Goal: Task Accomplishment & Management: Complete application form

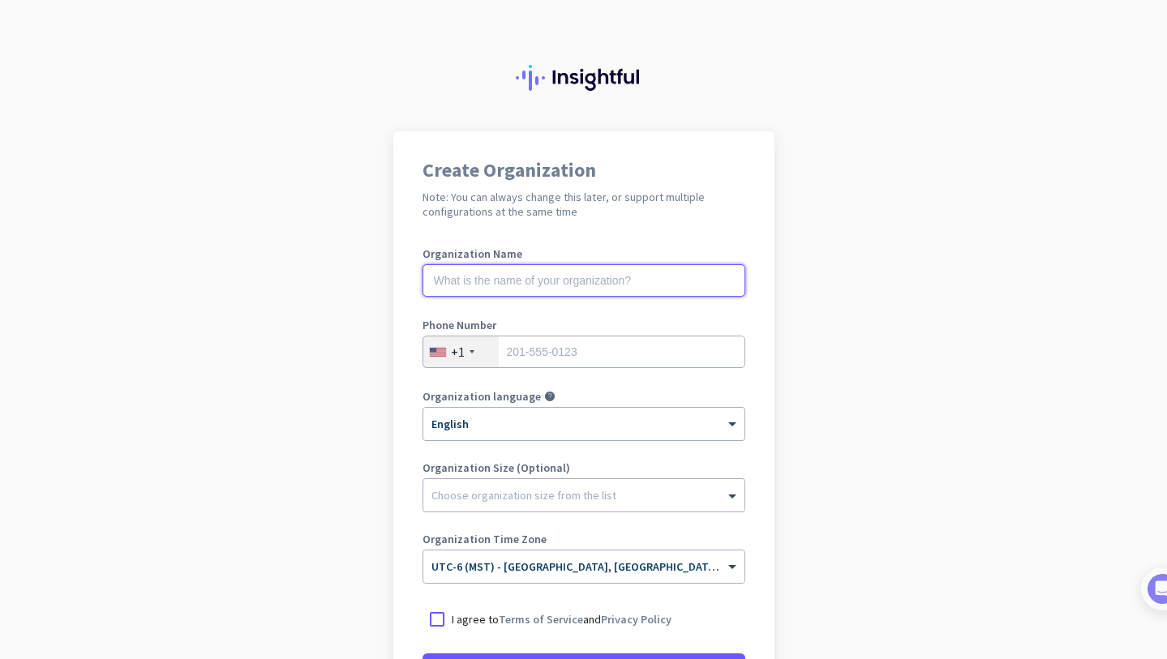
click at [528, 285] on input "text" at bounding box center [584, 280] width 323 height 32
type input "Mercor"
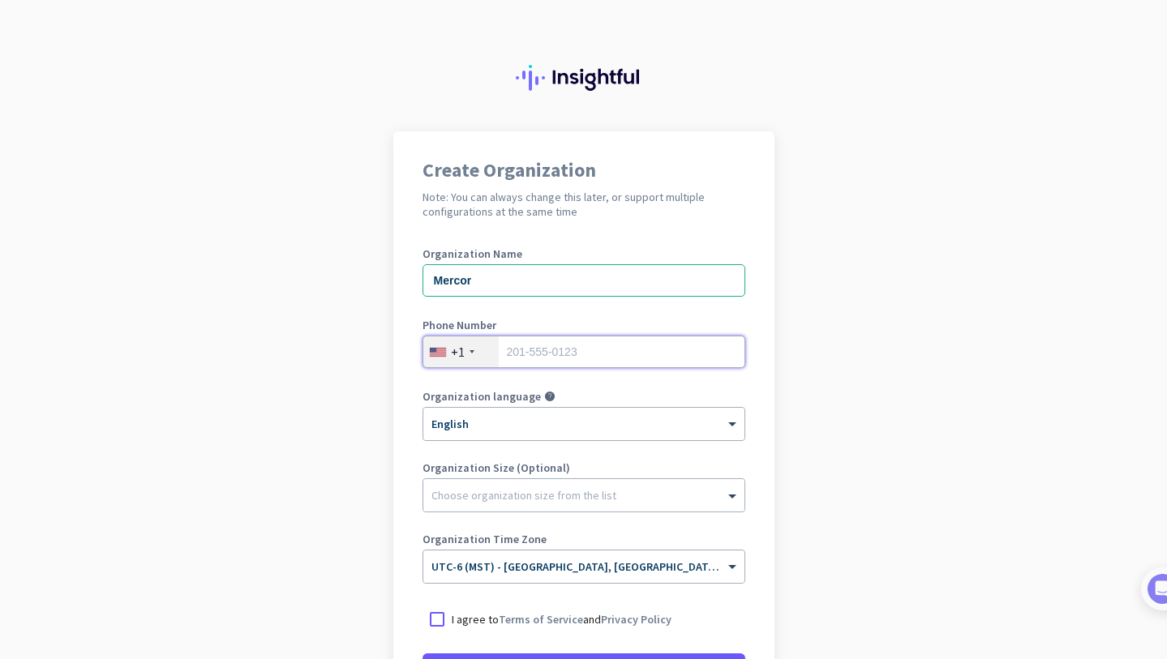
click at [561, 351] on input "tel" at bounding box center [584, 352] width 323 height 32
type input "7322459953"
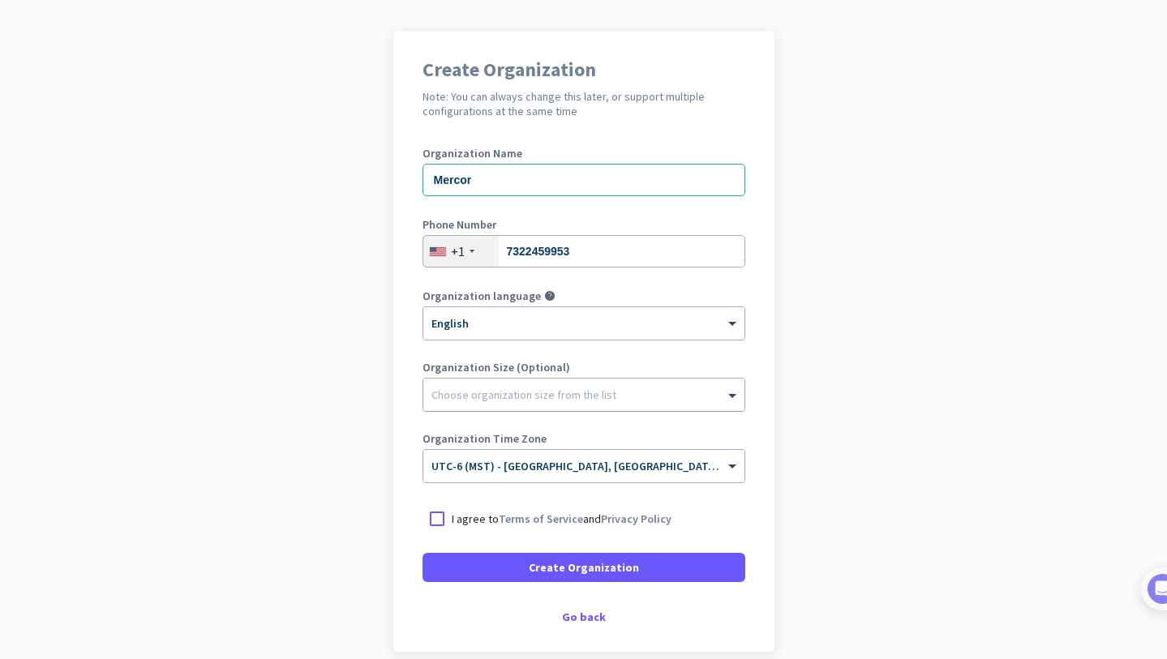
click at [504, 405] on div "Choose organization size from the list" at bounding box center [583, 395] width 321 height 32
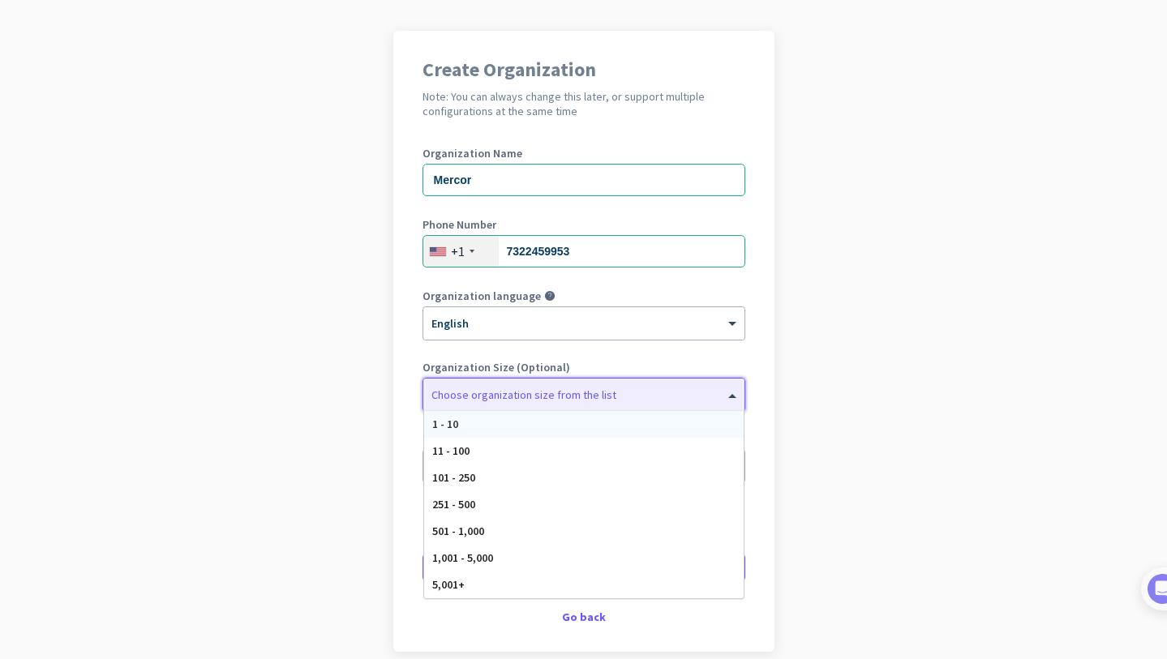
scroll to position [174, 0]
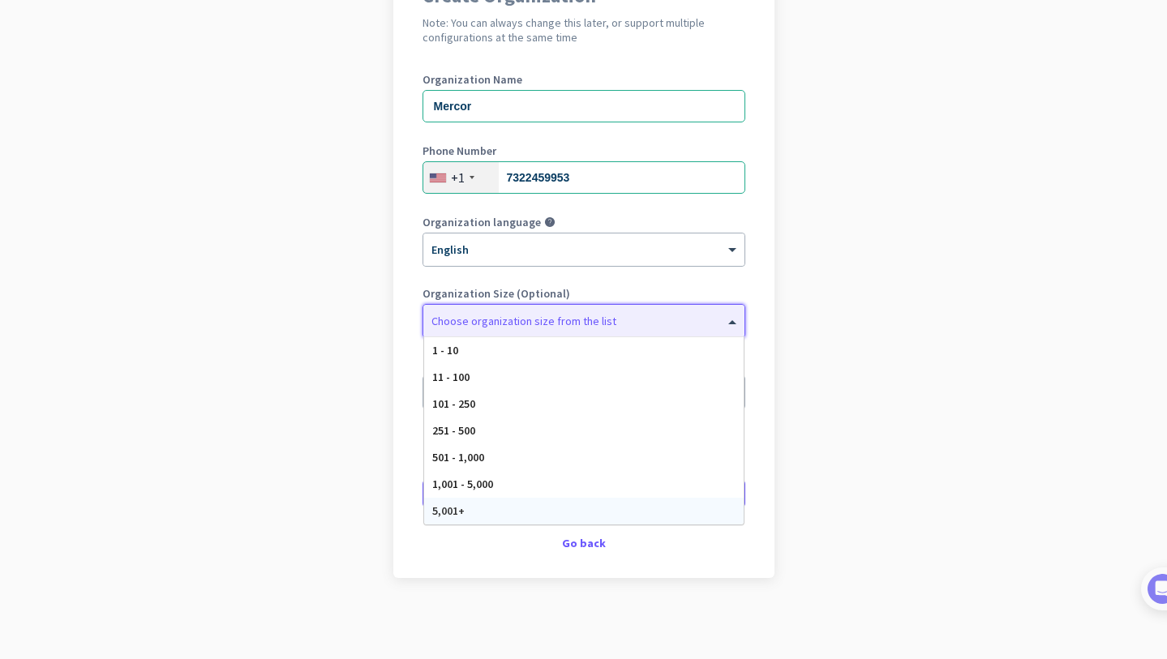
click at [453, 516] on span "5,001+" at bounding box center [448, 511] width 32 height 15
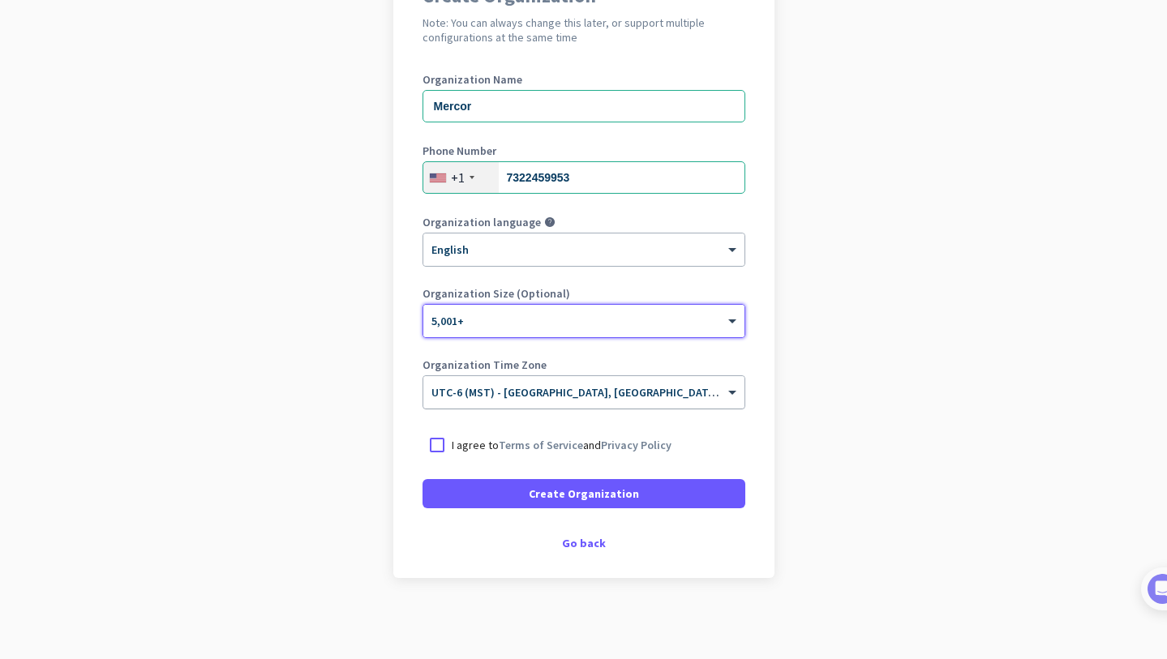
click at [521, 392] on input "text" at bounding box center [567, 387] width 273 height 12
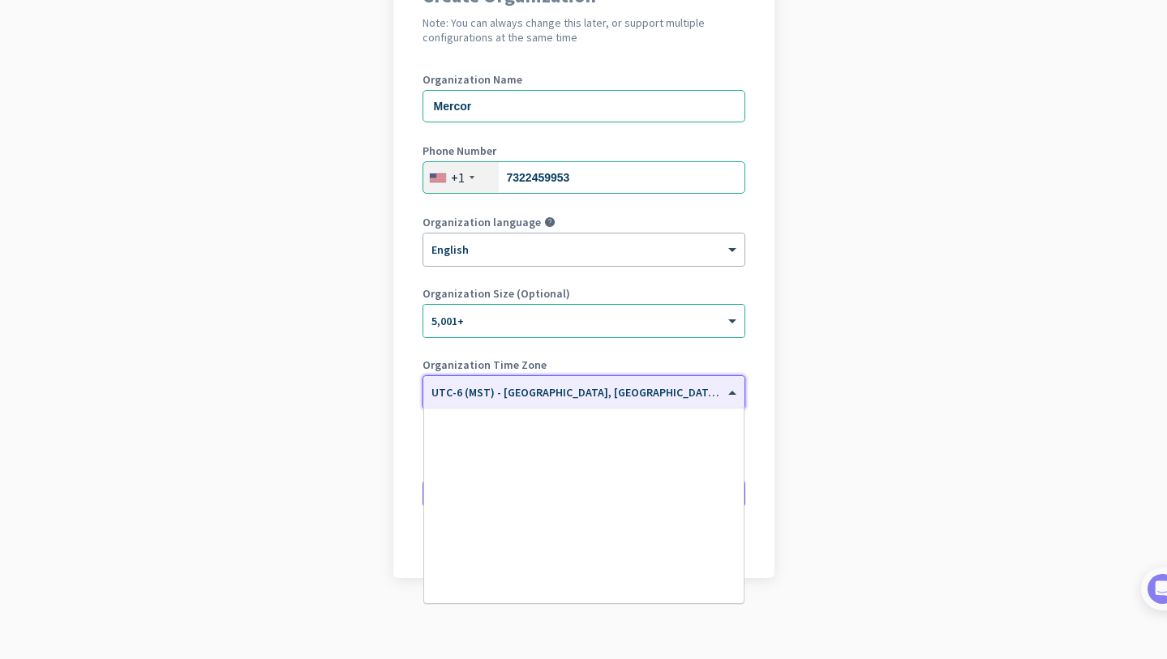
scroll to position [776, 0]
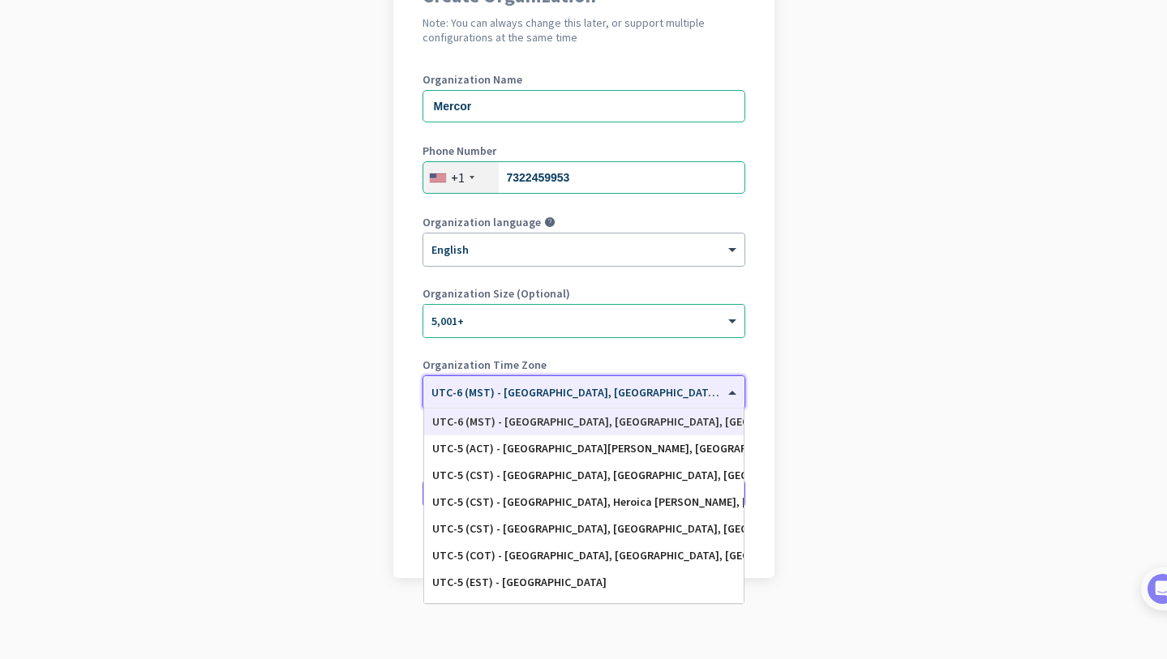
click at [521, 392] on input "text" at bounding box center [567, 387] width 273 height 12
click at [548, 393] on input "text" at bounding box center [567, 387] width 273 height 12
click at [367, 342] on app-onboarding-organization "Create Organization Note: You can always change this later, or support multiple…" at bounding box center [583, 308] width 1167 height 702
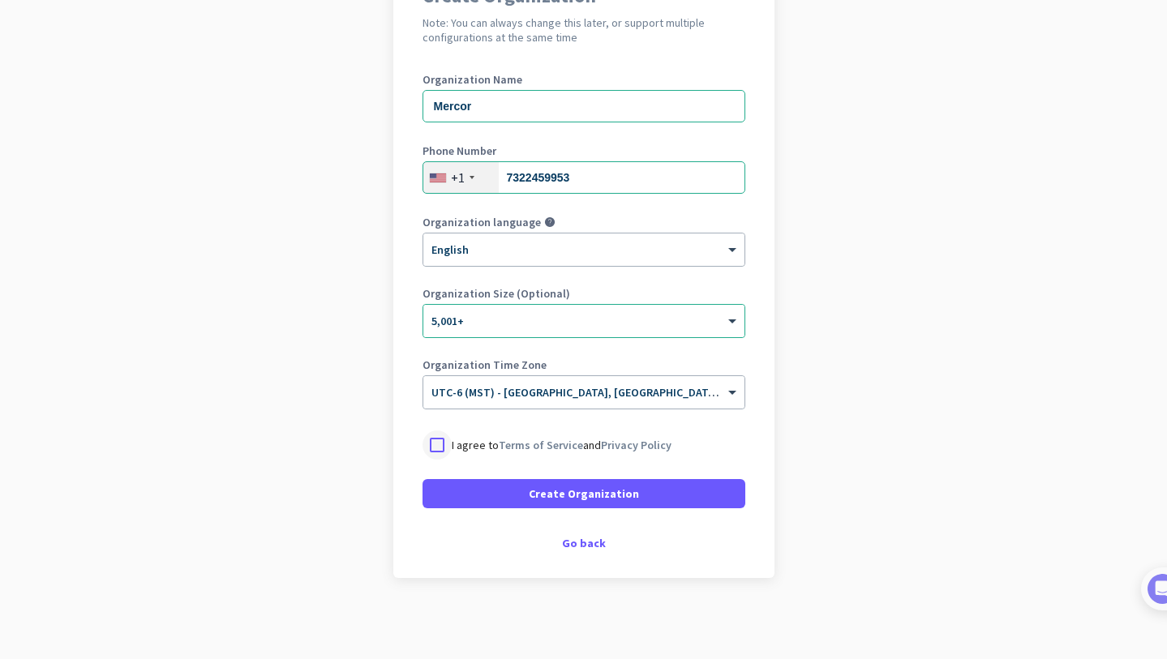
click at [437, 444] on div at bounding box center [437, 445] width 29 height 29
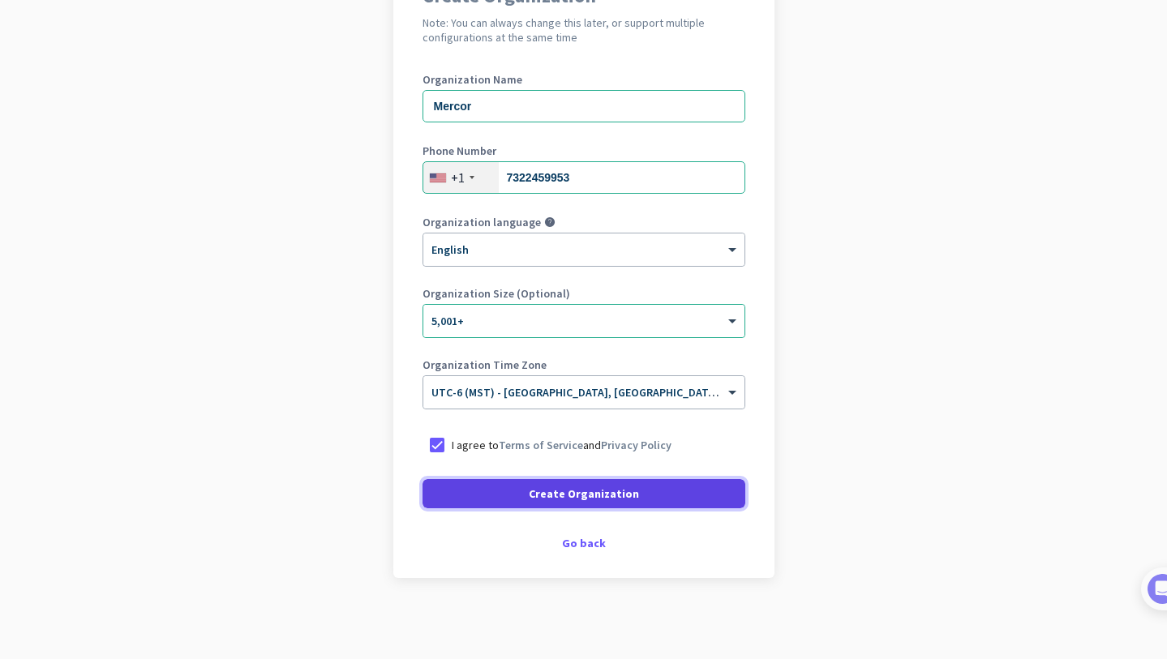
click at [530, 497] on span at bounding box center [584, 493] width 323 height 39
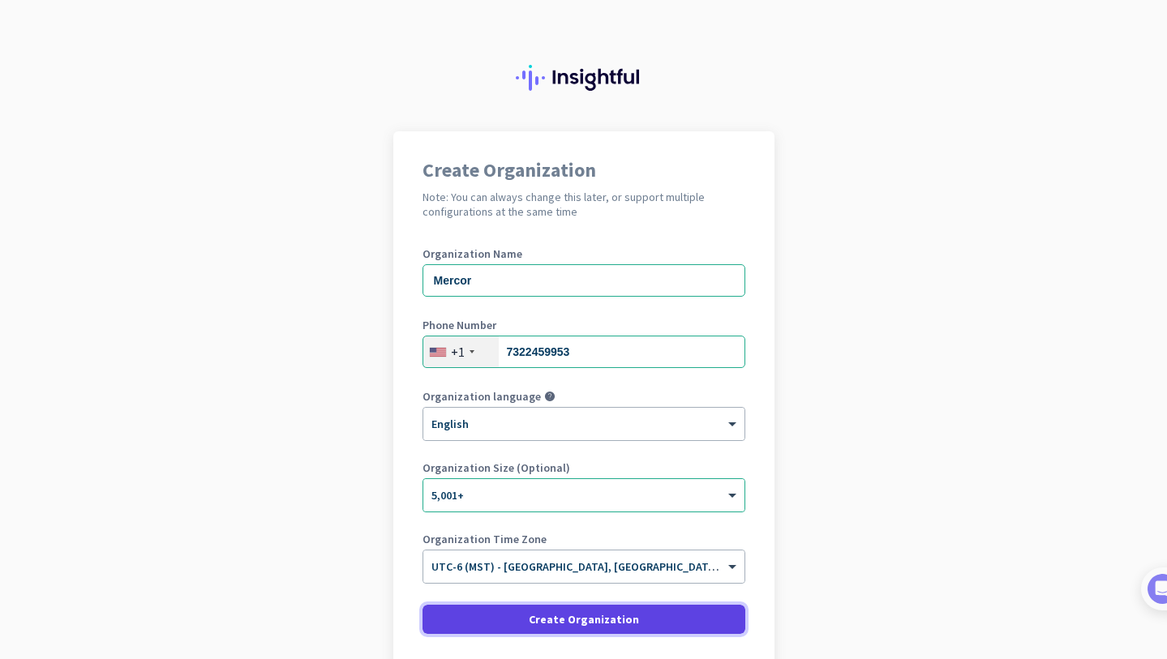
scroll to position [126, 0]
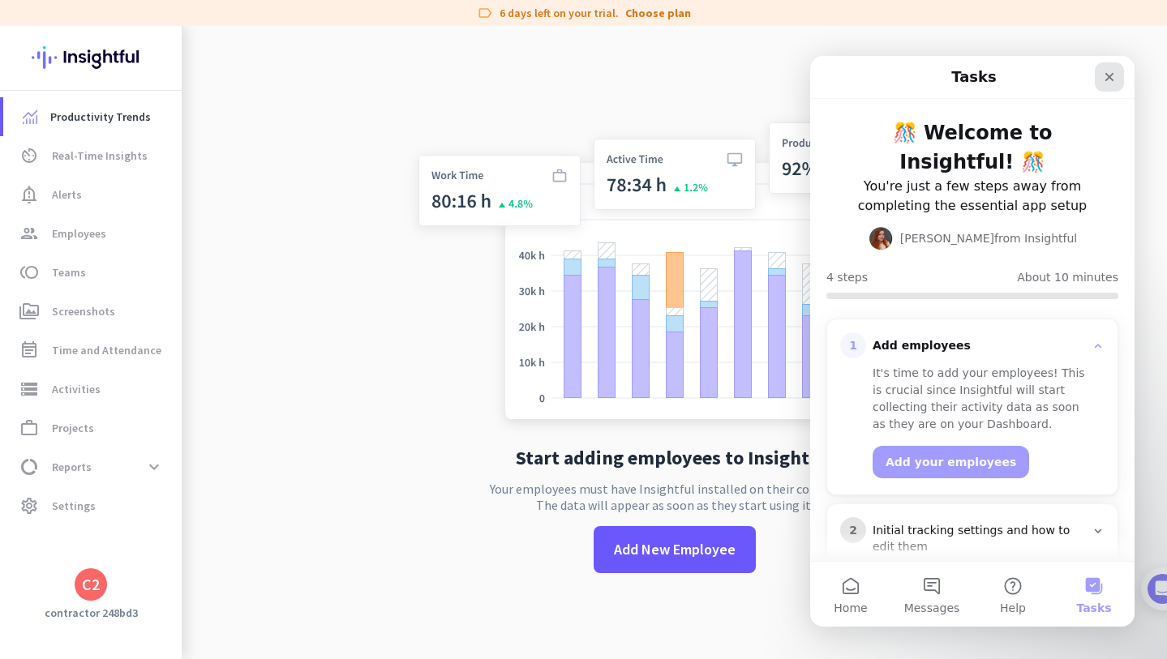
click at [1103, 72] on icon "Close" at bounding box center [1109, 77] width 13 height 13
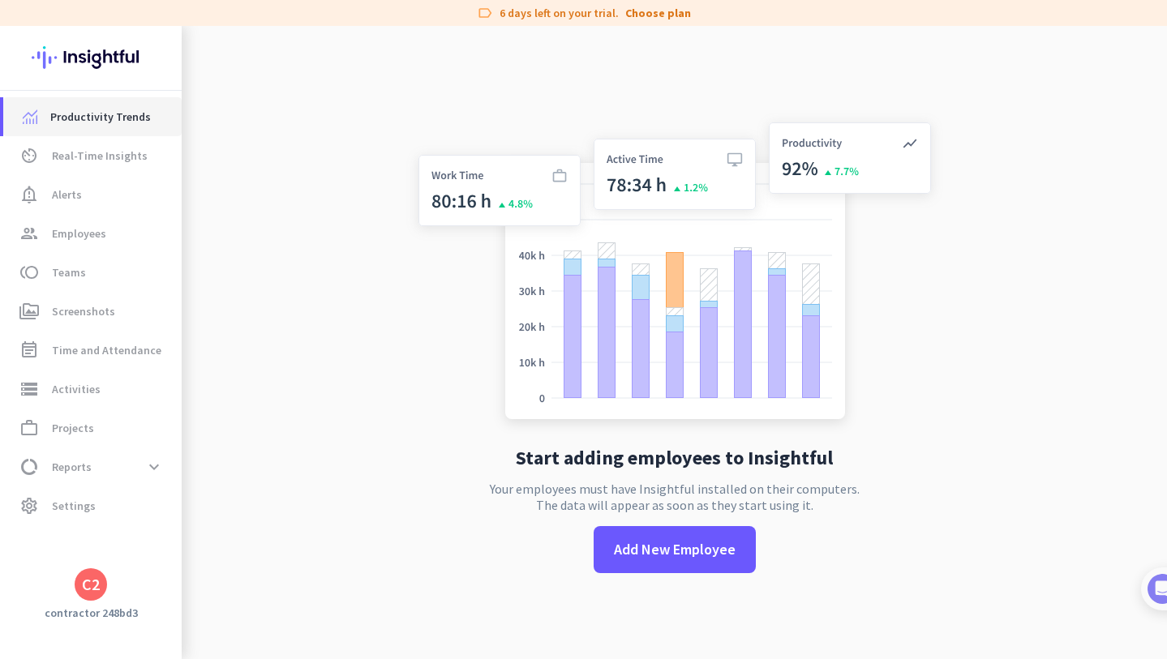
click at [88, 116] on span "Productivity Trends" at bounding box center [100, 116] width 101 height 19
click at [111, 63] on img at bounding box center [91, 57] width 118 height 63
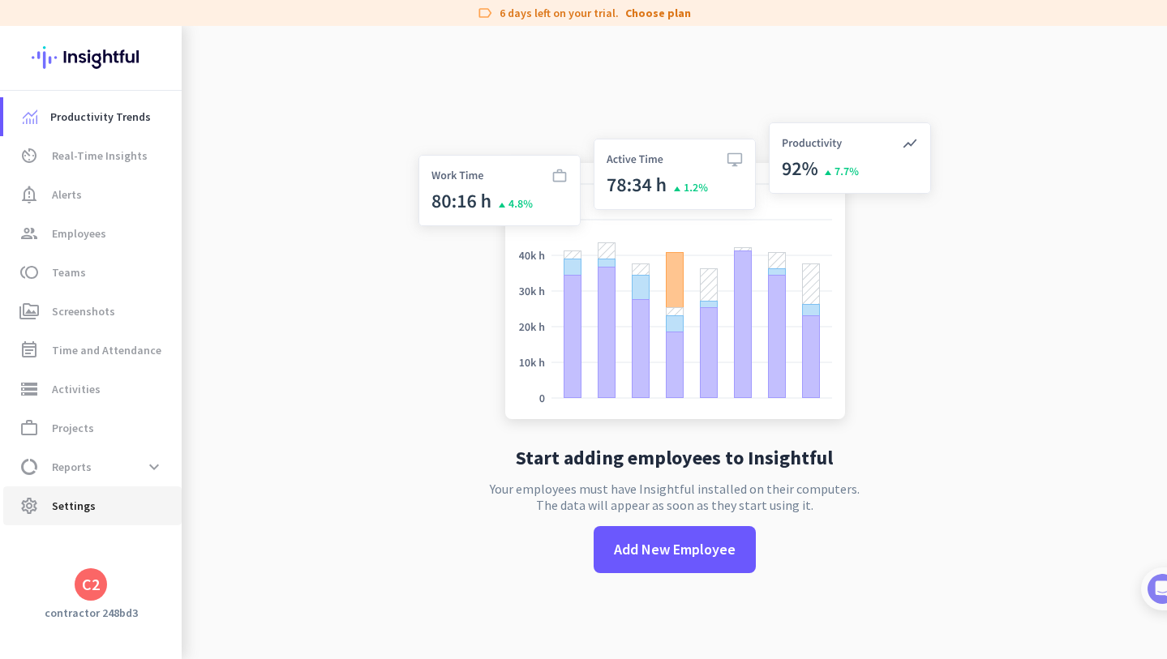
click at [49, 505] on span "settings Settings" at bounding box center [92, 505] width 152 height 19
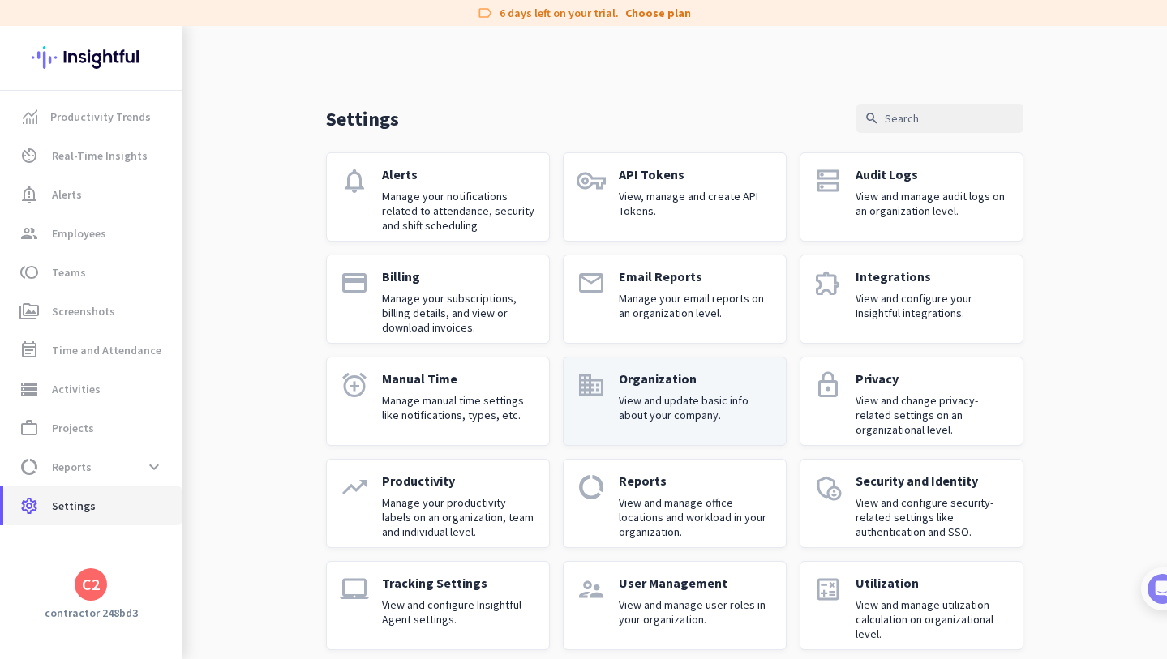
scroll to position [17, 0]
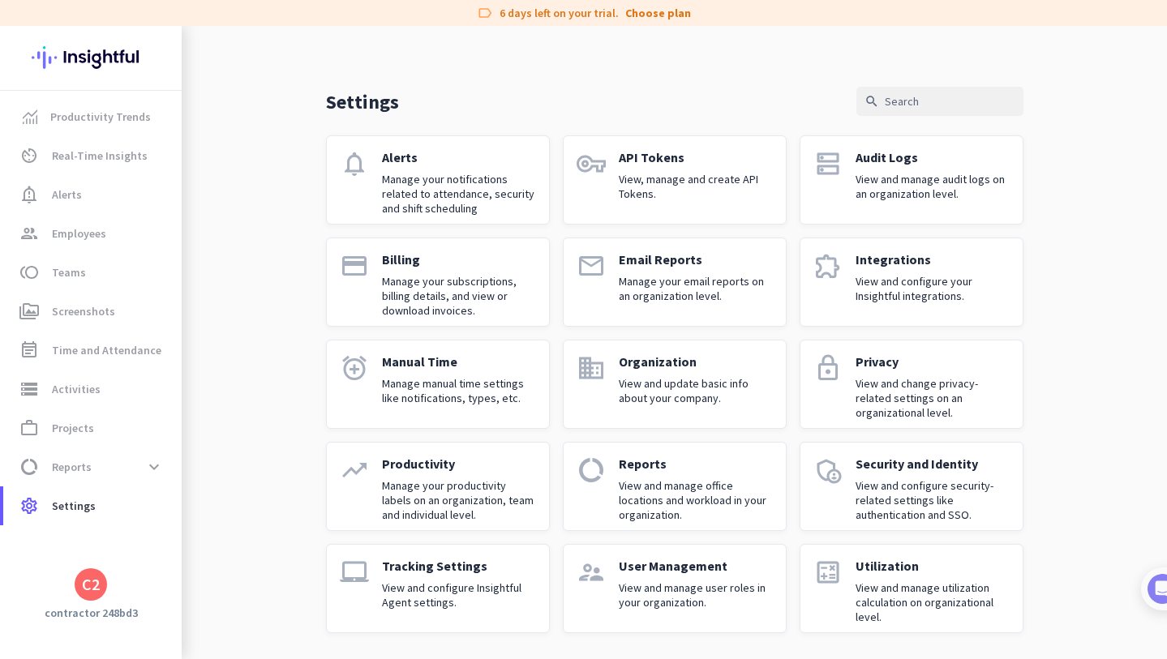
click at [107, 594] on div "C2" at bounding box center [91, 585] width 182 height 32
click at [93, 613] on h3 "contractor 248bd3" at bounding box center [91, 613] width 182 height 15
click at [91, 586] on div "C2" at bounding box center [91, 585] width 18 height 16
click at [135, 557] on span "Sign out" at bounding box center [177, 554] width 98 height 15
